Goal: Task Accomplishment & Management: Manage account settings

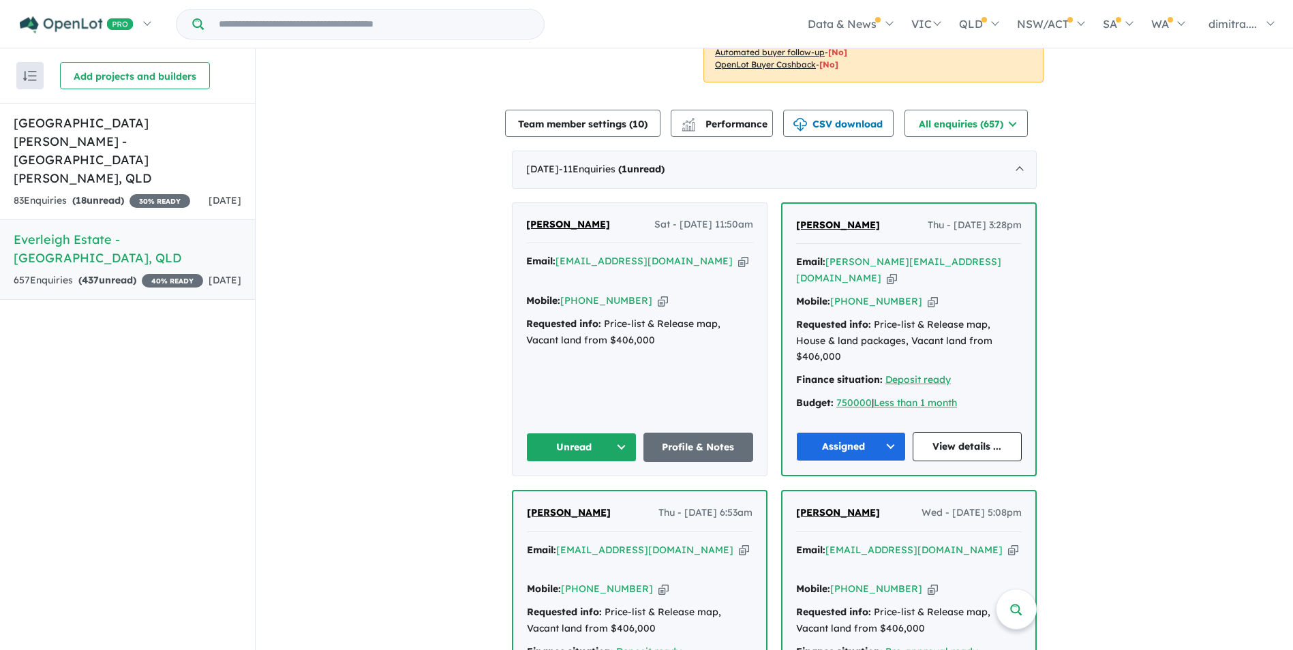
scroll to position [409, 0]
click at [110, 146] on h5 "[GEOGRAPHIC_DATA][PERSON_NAME] - [GEOGRAPHIC_DATA][PERSON_NAME] , [GEOGRAPHIC_D…" at bounding box center [128, 151] width 228 height 74
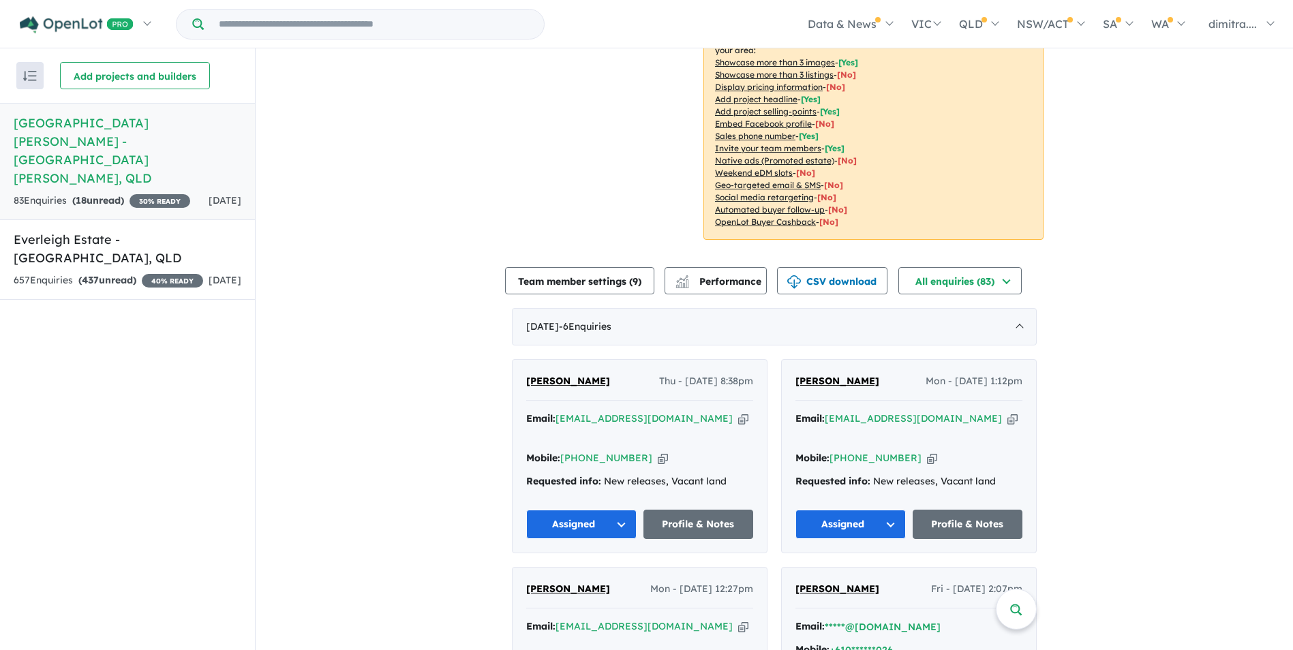
scroll to position [264, 0]
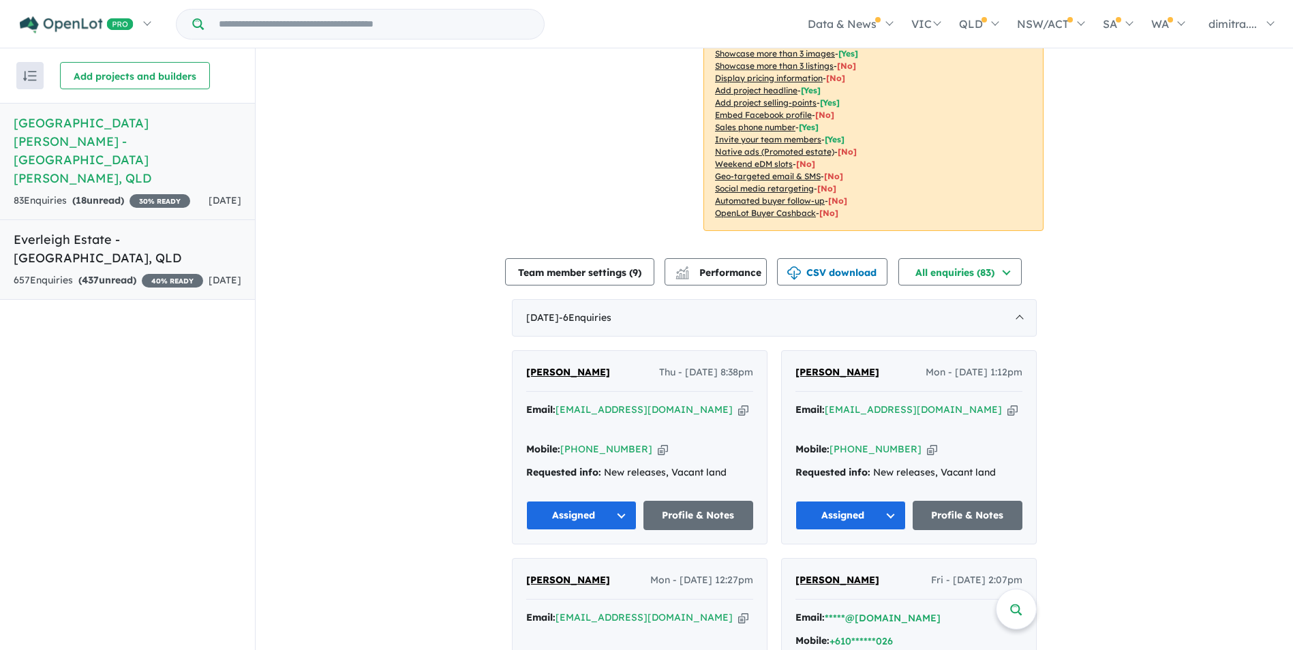
click at [145, 273] on div "657 Enquir ies ( 437 unread) 40 % READY" at bounding box center [109, 281] width 190 height 16
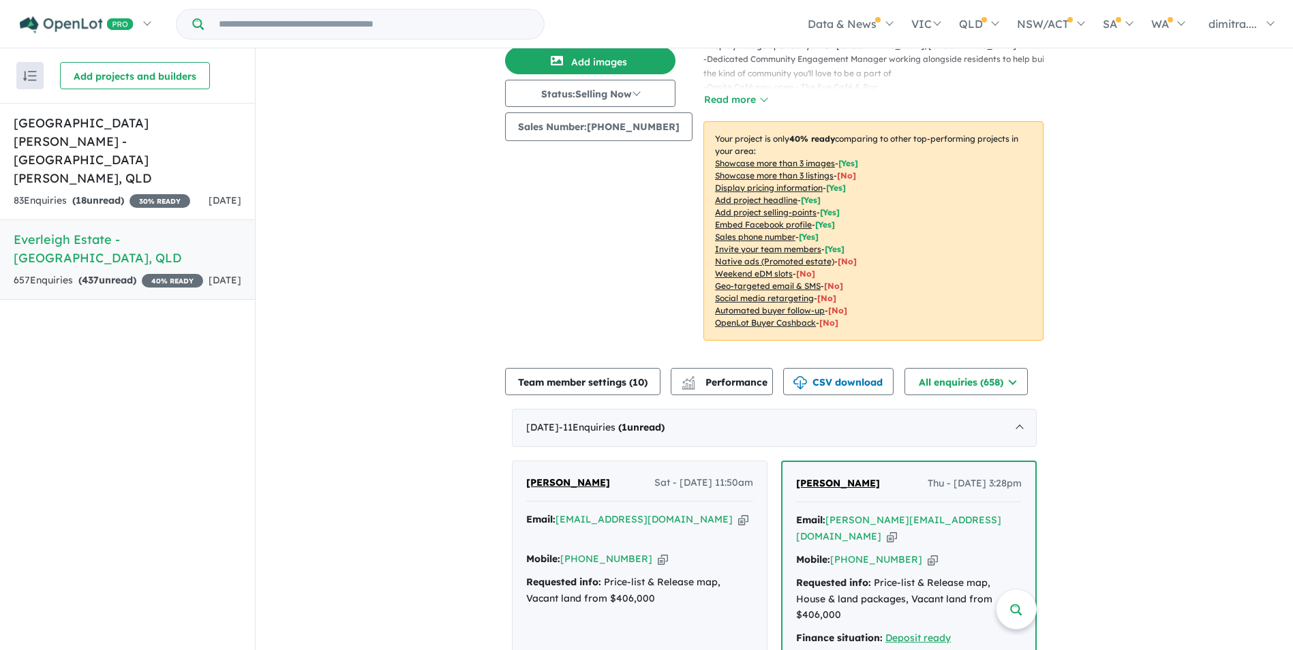
scroll to position [278, 0]
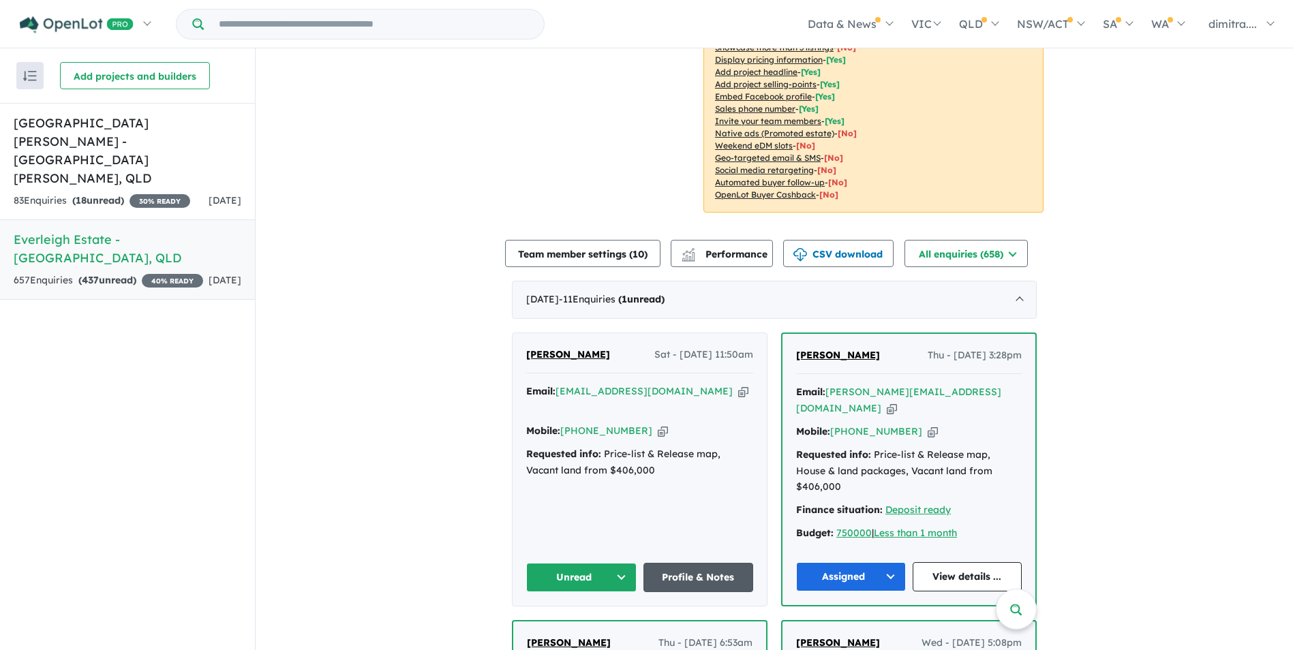
click at [702, 563] on link "Profile & Notes" at bounding box center [699, 577] width 110 height 29
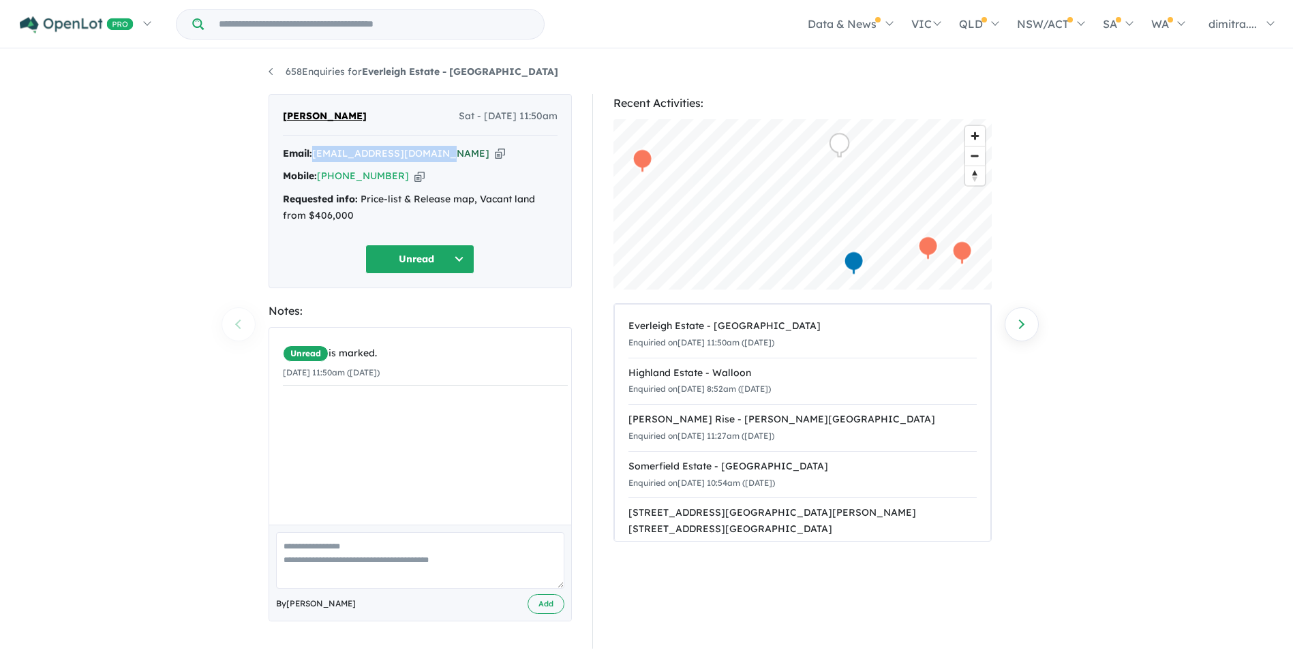
drag, startPoint x: 440, startPoint y: 153, endPoint x: 317, endPoint y: 152, distance: 122.7
click at [317, 152] on div "Email: aslamyasir899@gmail.com Copied!" at bounding box center [420, 154] width 275 height 16
drag, startPoint x: 317, startPoint y: 152, endPoint x: 334, endPoint y: 152, distance: 17.0
copy a%20Everleigh%20Estate%20-%20Greenbank"] "[EMAIL_ADDRESS][DOMAIN_NAME]"
drag, startPoint x: 393, startPoint y: 179, endPoint x: 318, endPoint y: 177, distance: 75.7
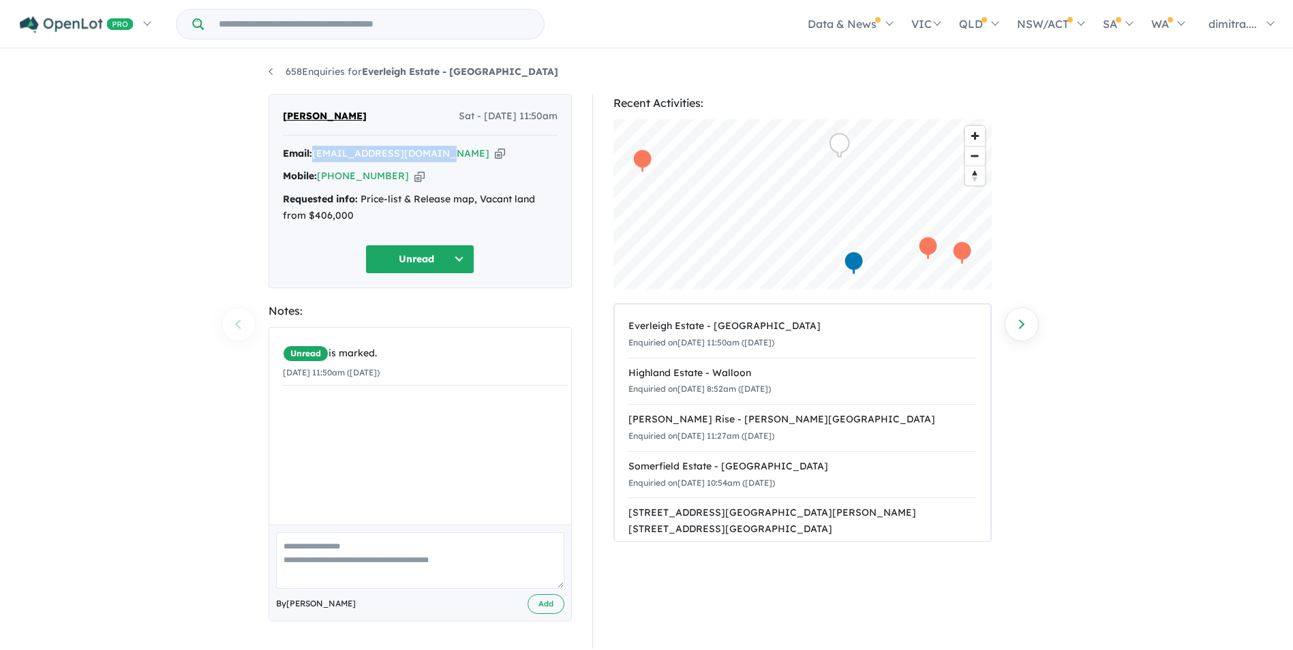
click at [318, 177] on div "Mobile: +61 477 247 420 Copied!" at bounding box center [420, 176] width 275 height 16
drag, startPoint x: 318, startPoint y: 177, endPoint x: 346, endPoint y: 175, distance: 28.1
copy div "[PHONE_NUMBER]"
drag, startPoint x: 343, startPoint y: 117, endPoint x: 278, endPoint y: 117, distance: 64.8
click at [278, 117] on div "yasir aslam Sat - 13/09/2025, 11:50am Email: aslamyasir899@gmail.com Copied! Mo…" at bounding box center [420, 191] width 303 height 194
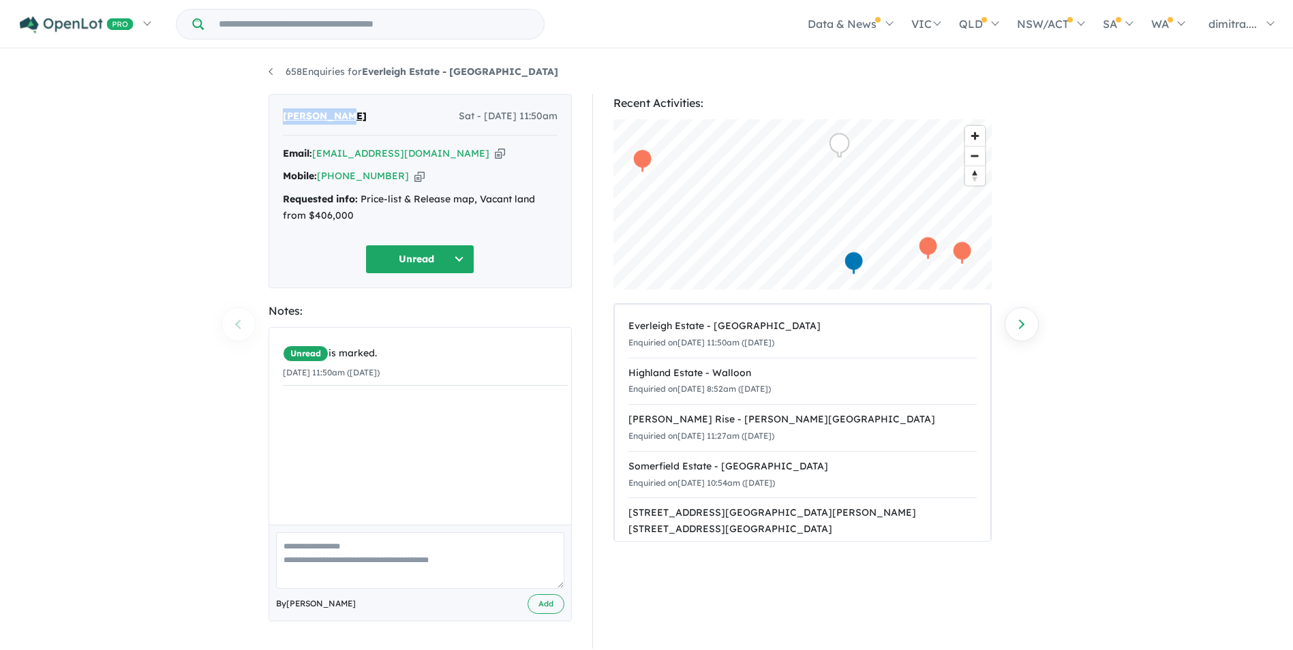
drag, startPoint x: 278, startPoint y: 117, endPoint x: 299, endPoint y: 115, distance: 21.2
copy span "[PERSON_NAME]"
click at [393, 258] on button "Unread" at bounding box center [419, 259] width 109 height 29
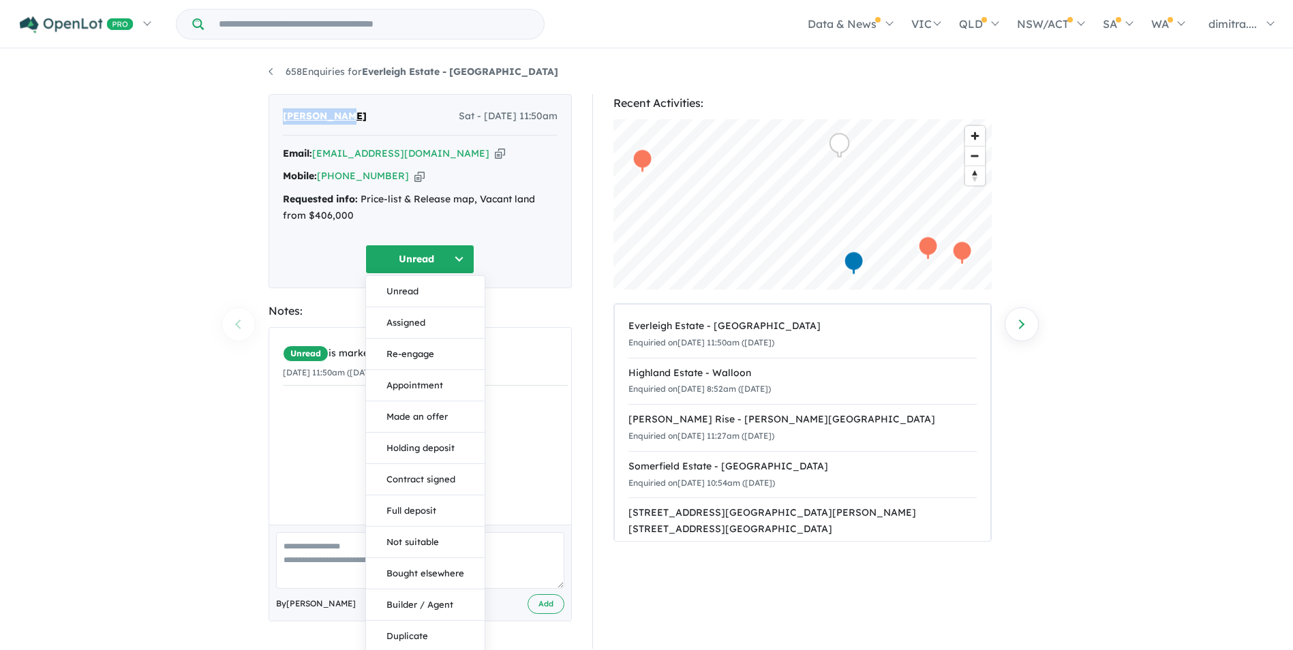
click at [432, 324] on button "Assigned" at bounding box center [425, 322] width 119 height 31
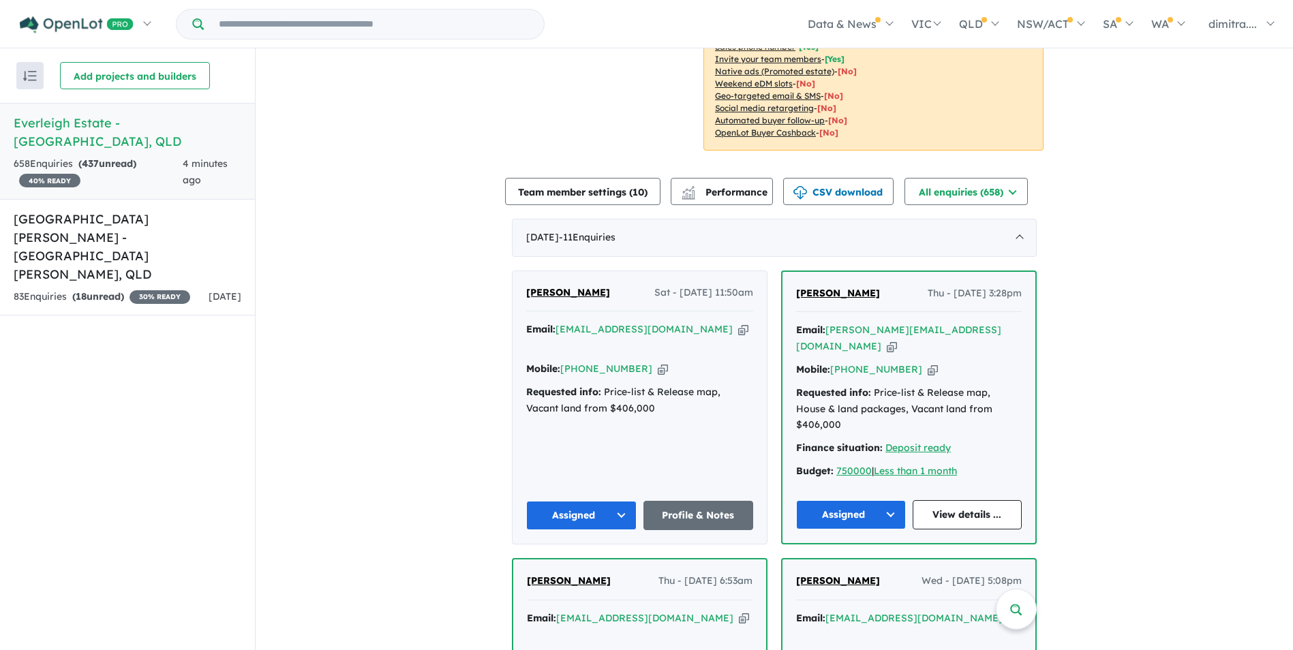
scroll to position [614, 0]
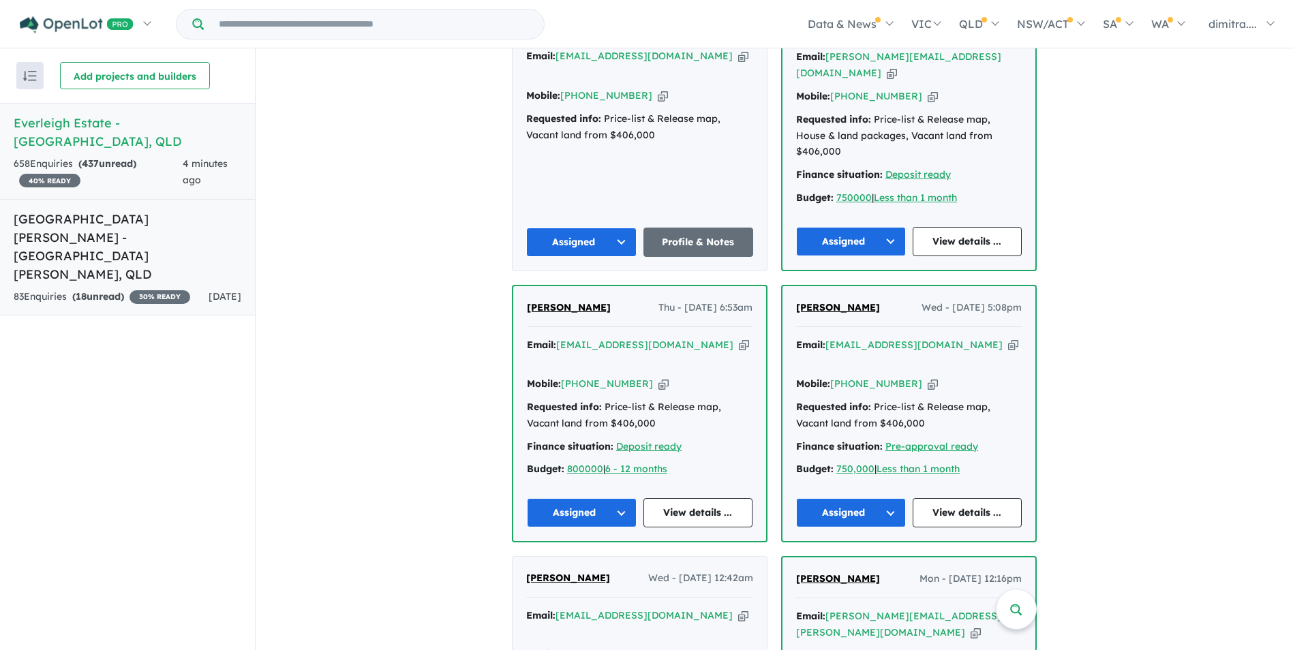
click at [162, 227] on h5 "[GEOGRAPHIC_DATA][PERSON_NAME] - [GEOGRAPHIC_DATA][PERSON_NAME] , [GEOGRAPHIC_D…" at bounding box center [128, 247] width 228 height 74
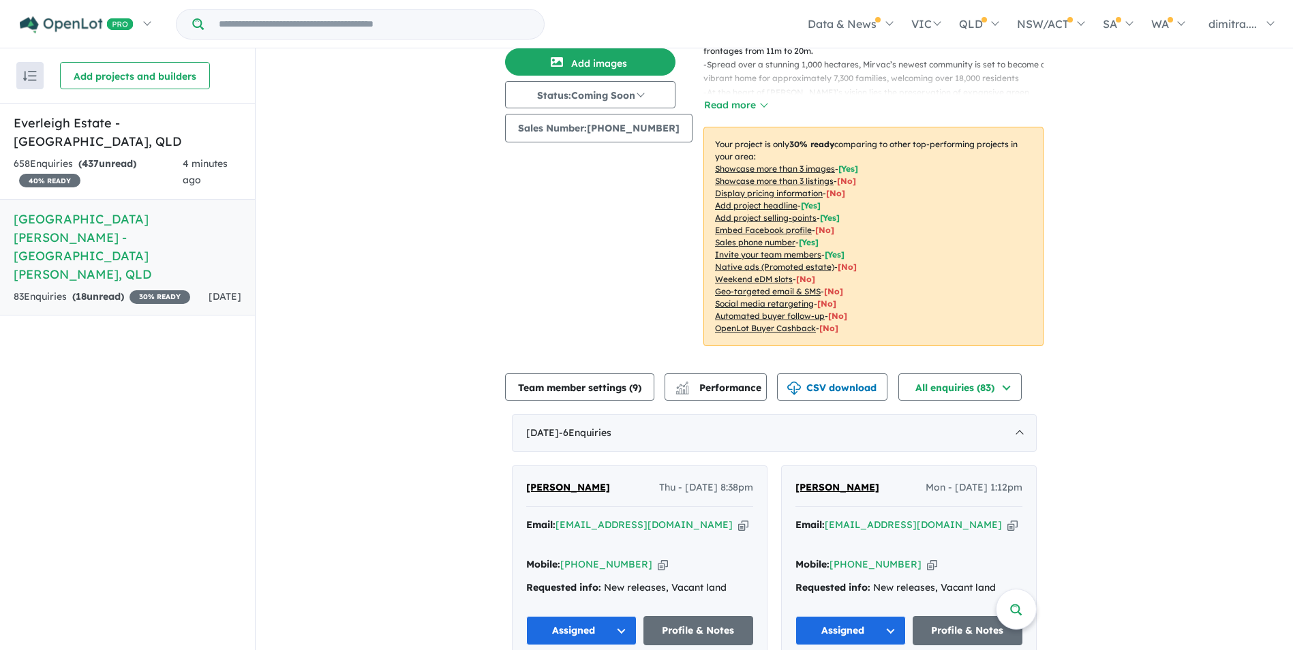
scroll to position [332, 0]
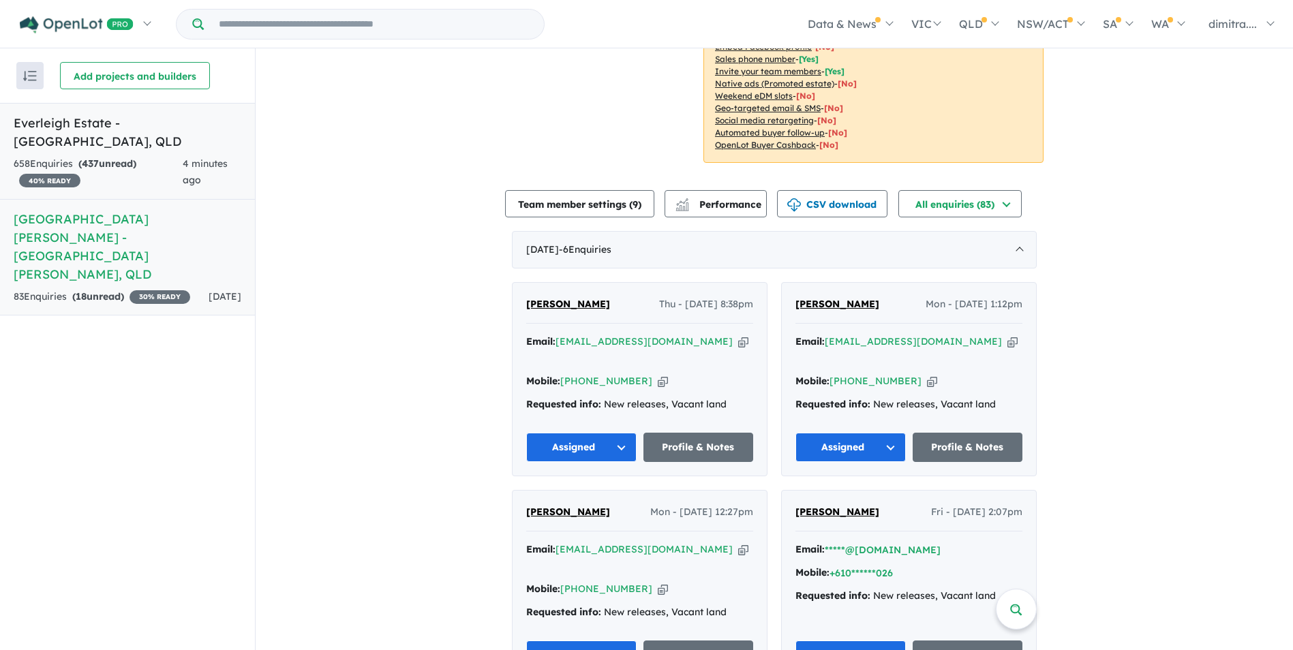
click at [120, 133] on link "Everleigh Estate - [GEOGRAPHIC_DATA] , [GEOGRAPHIC_DATA] 658 Enquir ies ( 437 u…" at bounding box center [127, 151] width 255 height 97
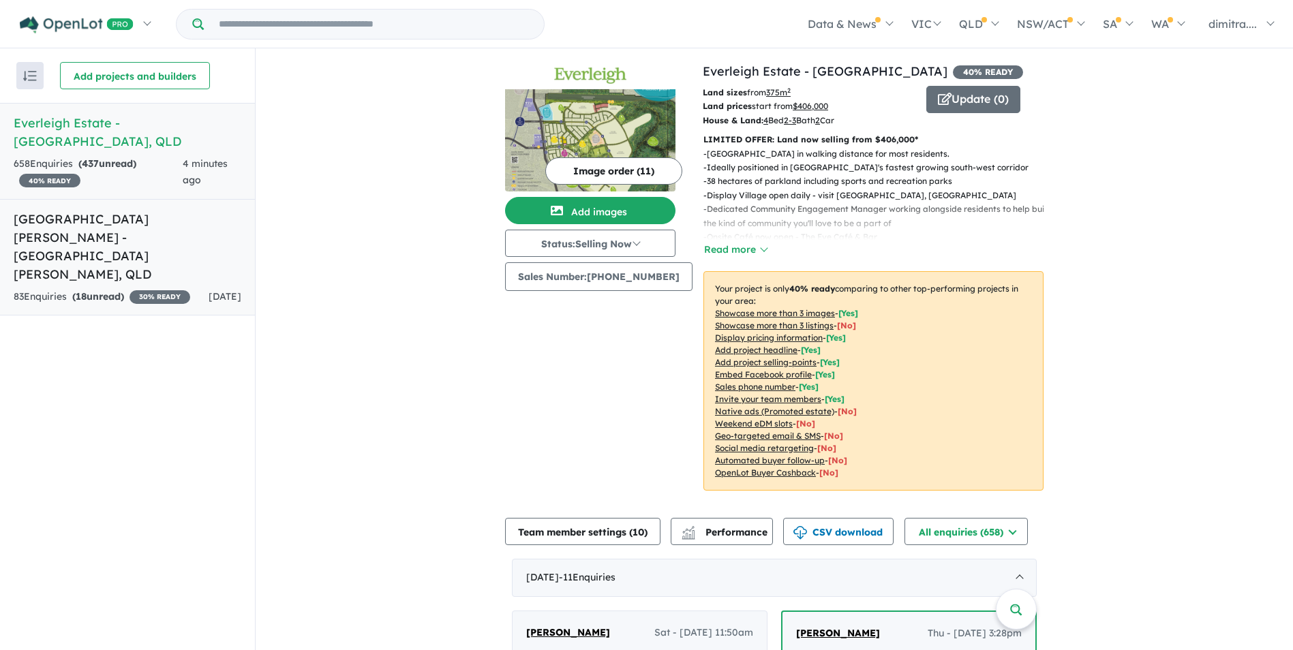
click at [172, 228] on link "[GEOGRAPHIC_DATA][PERSON_NAME] - [GEOGRAPHIC_DATA][PERSON_NAME] , [GEOGRAPHIC_D…" at bounding box center [127, 257] width 255 height 117
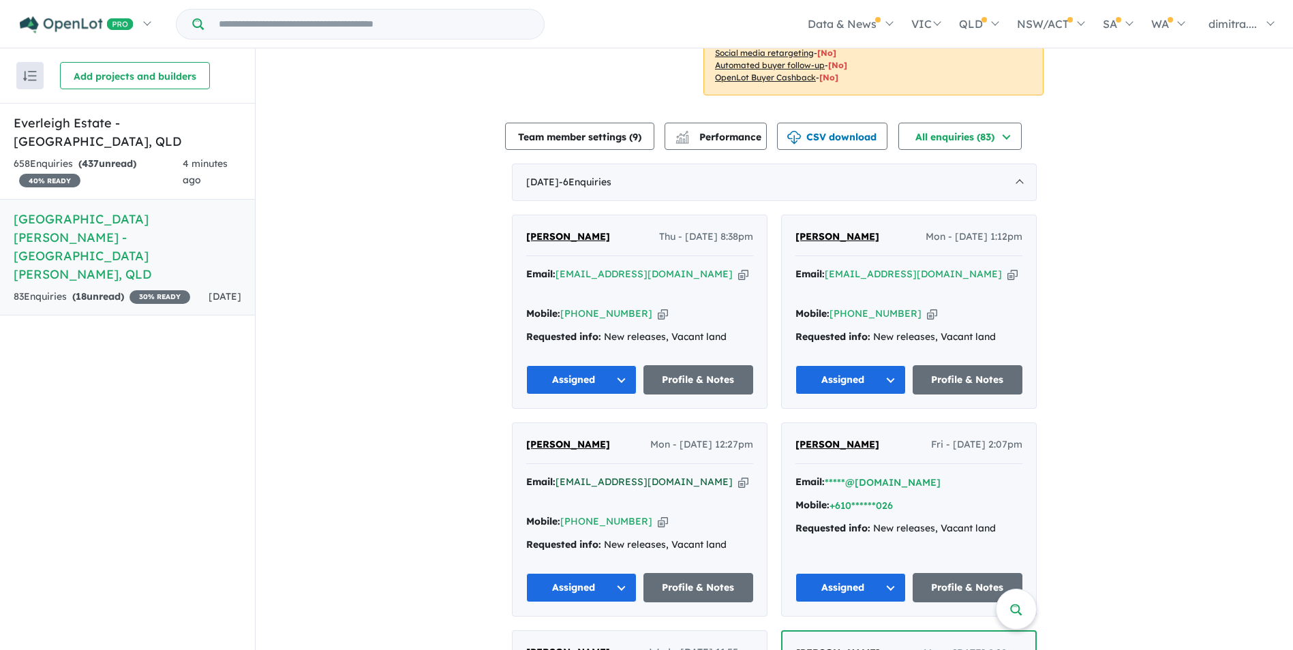
scroll to position [605, 0]
